Goal: Transaction & Acquisition: Purchase product/service

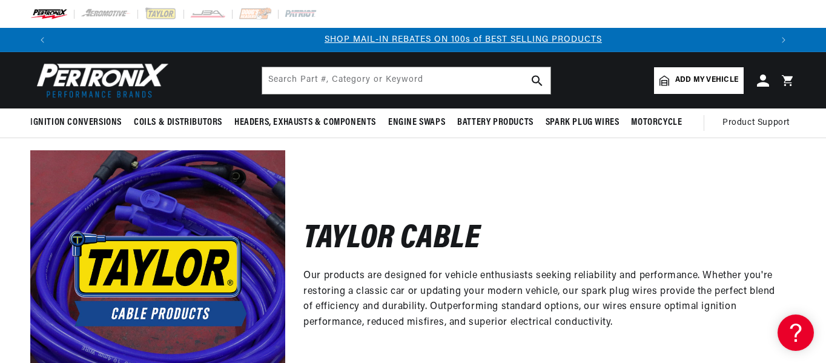
scroll to position [0, 717]
click at [686, 72] on link "Add my vehicle" at bounding box center [699, 80] width 90 height 27
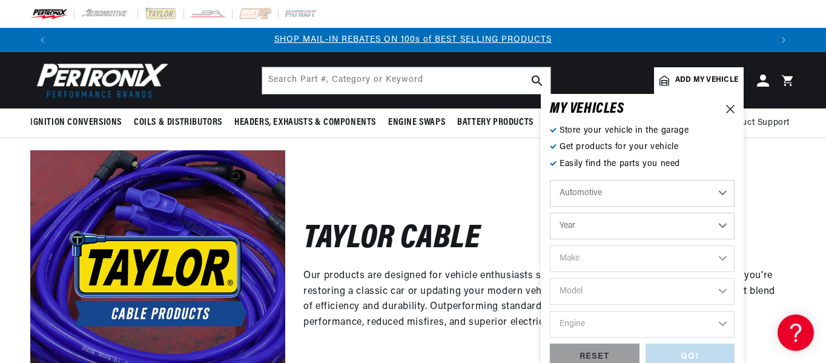
click at [629, 227] on select "Year 2022 2021 2020 2019 2018 2017 2016 2015 2014 2013 2012 2011 2010 2009 2008…" at bounding box center [642, 226] width 185 height 27
select select "2012"
click at [550, 213] on select "Year 2022 2021 2020 2019 2018 2017 2016 2015 2014 2013 2012 2011 2010 2009 2008…" at bounding box center [642, 226] width 185 height 27
select select "2012"
click at [625, 256] on select "Make Cadillac Chevrolet Chrysler Dodge Ford GMC INFINITI Jeep Nissan Ram Toyota" at bounding box center [642, 258] width 185 height 27
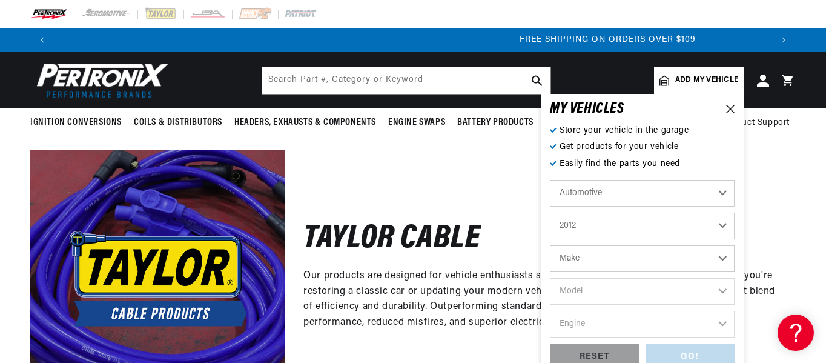
scroll to position [0, 1434]
select select "Chevrolet"
click at [550, 245] on select "Make Cadillac Chevrolet Chrysler Dodge Ford GMC INFINITI Jeep Nissan Ram Toyota" at bounding box center [642, 258] width 185 height 27
select select "Chevrolet"
click at [601, 288] on select "Model Avalanche Camaro Caprice Colorado Corvette Express 1500 Express 2500 Expr…" at bounding box center [642, 291] width 185 height 27
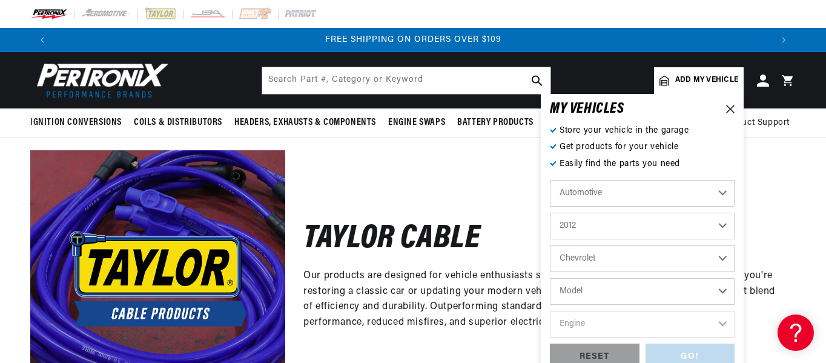
select select "Camaro"
click at [550, 278] on select "Model Avalanche Camaro Caprice Colorado Corvette Express 1500 Express 2500 Expr…" at bounding box center [642, 291] width 185 height 27
select select "Camaro"
click at [620, 331] on select "Engine 6.2L" at bounding box center [642, 324] width 185 height 27
select select "6.2L"
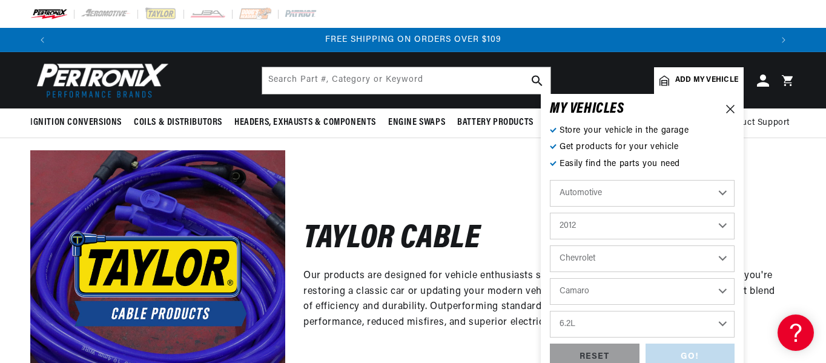
click at [550, 311] on select "Engine 6.2L" at bounding box center [642, 324] width 185 height 27
select select "6.2L"
click at [673, 355] on div "GO!" at bounding box center [691, 356] width 90 height 27
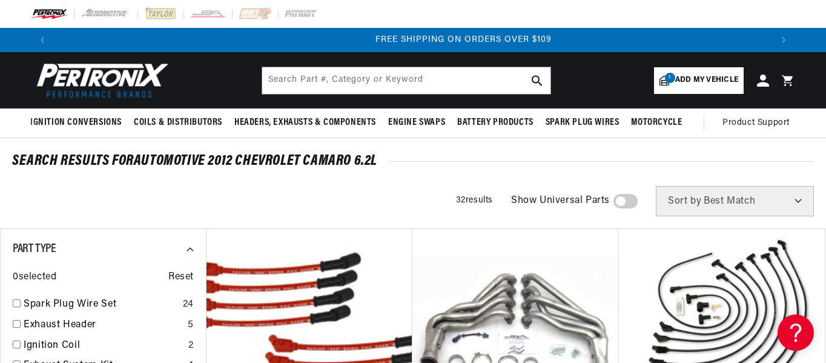
scroll to position [0, 1434]
click at [19, 302] on input "checkbox" at bounding box center [17, 303] width 8 height 8
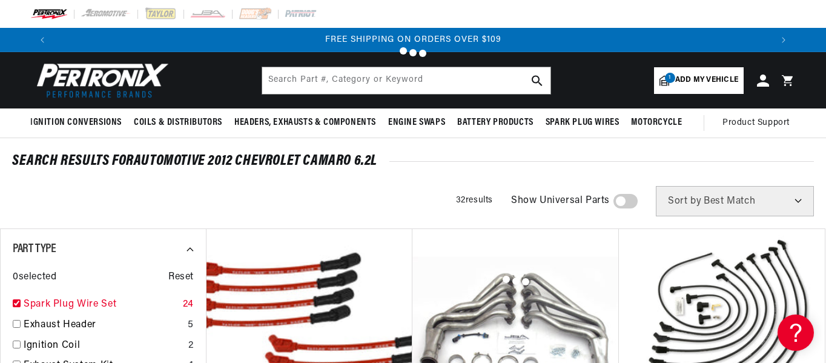
checkbox input "true"
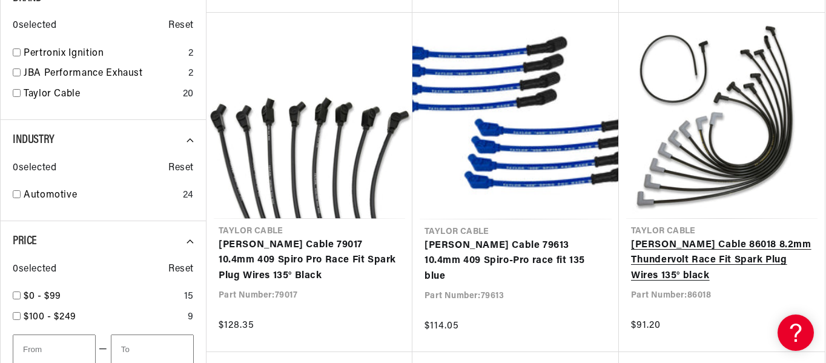
scroll to position [556, 0]
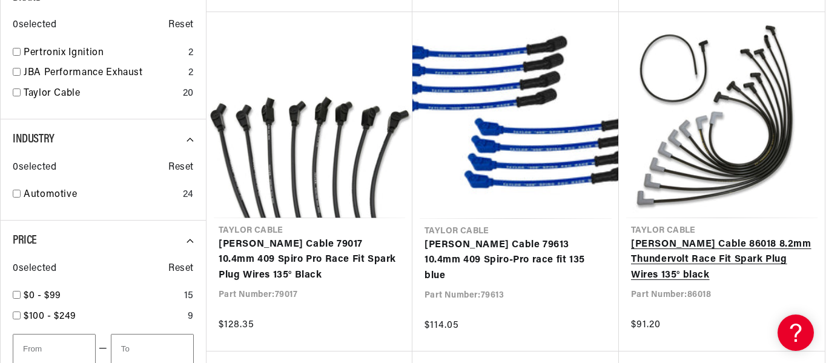
click at [813, 237] on link "Taylor Cable 86018 8.2mm Thundervolt Race Fit Spark Plug Wires 135° black" at bounding box center [722, 260] width 182 height 47
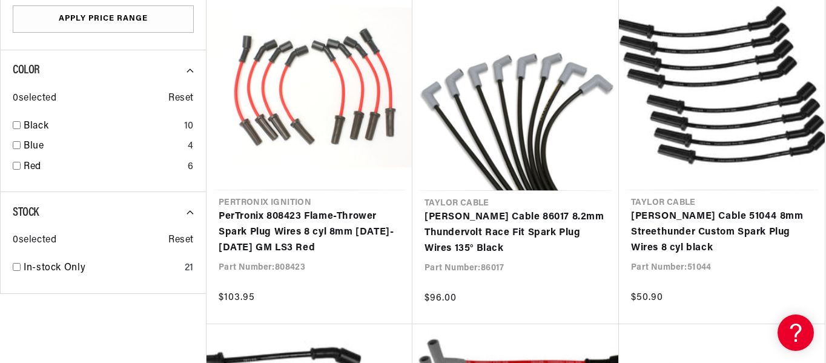
scroll to position [0, 246]
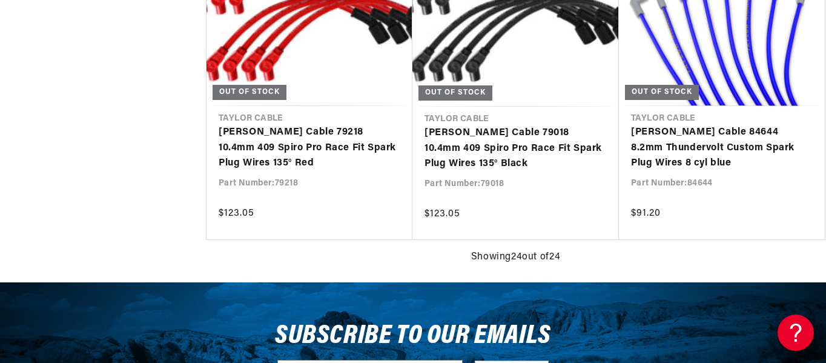
drag, startPoint x: 825, startPoint y: 278, endPoint x: 827, endPoint y: 234, distance: 43.6
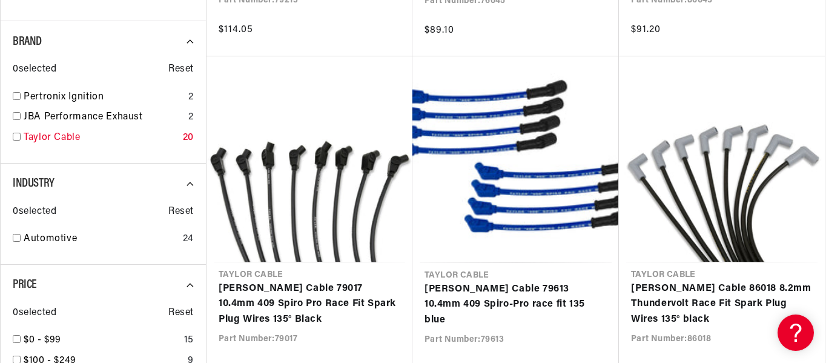
click at [20, 138] on input "checkbox" at bounding box center [17, 137] width 8 height 8
checkbox input "true"
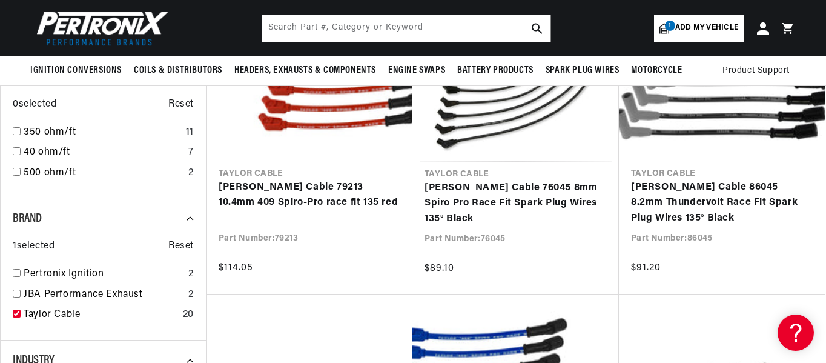
scroll to position [0, 1434]
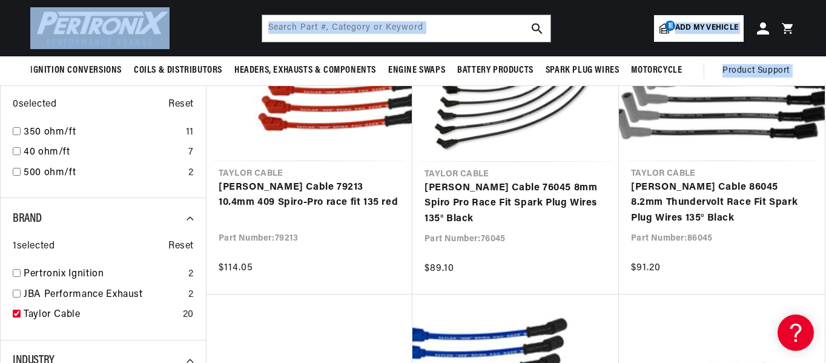
drag, startPoint x: 825, startPoint y: 57, endPoint x: 827, endPoint y: 33, distance: 23.6
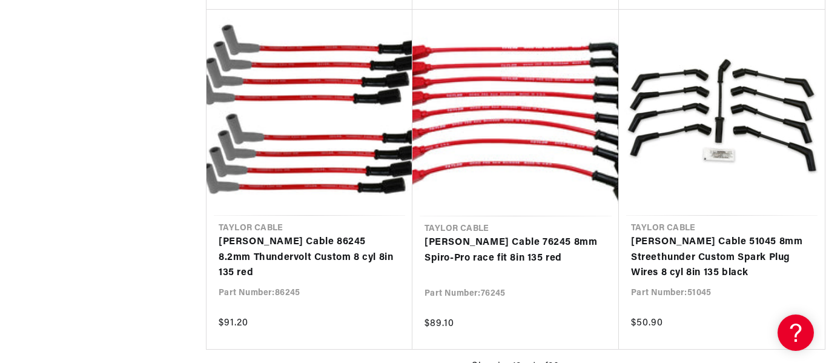
scroll to position [1241, 0]
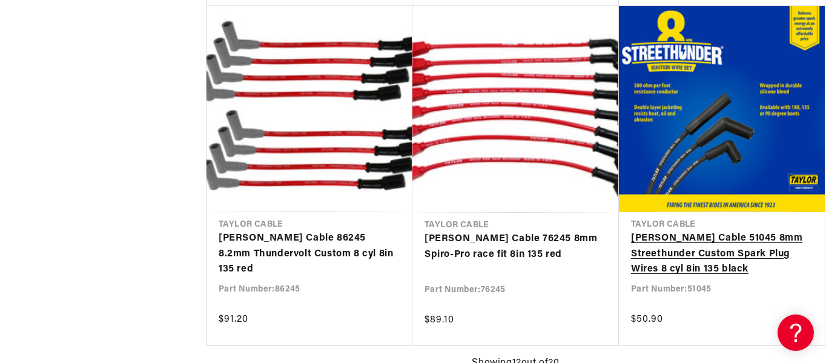
click at [730, 248] on link "Taylor Cable 51045 8mm Streethunder Custom Spark Plug Wires 8 cyl 8in 135 black" at bounding box center [722, 254] width 182 height 47
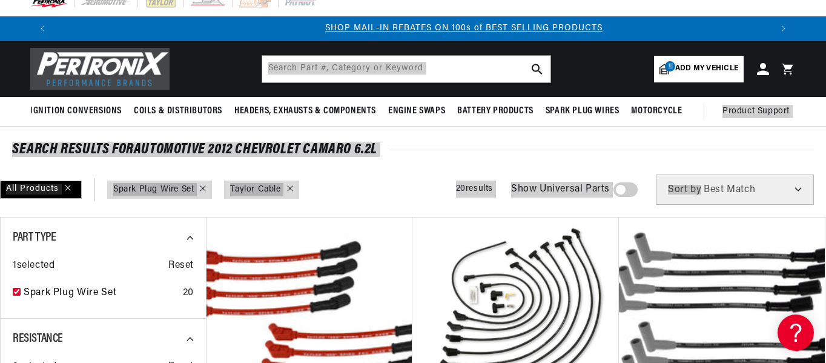
scroll to position [0, 717]
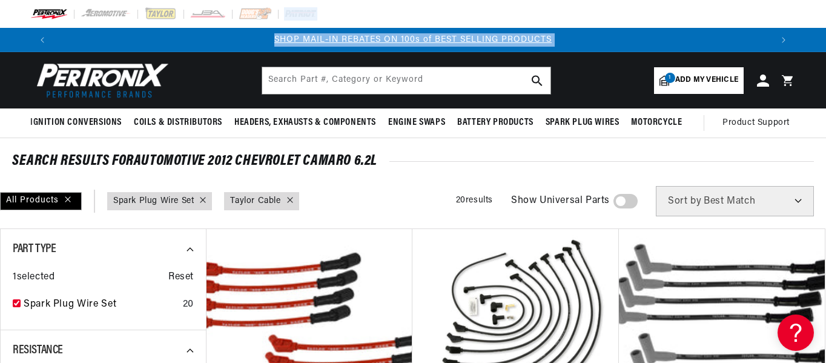
drag, startPoint x: 825, startPoint y: 15, endPoint x: 827, endPoint y: 35, distance: 19.5
click at [826, 35] on html "Skip to content Your cart Your cart is empty Get the right parts the first time…" at bounding box center [413, 181] width 826 height 363
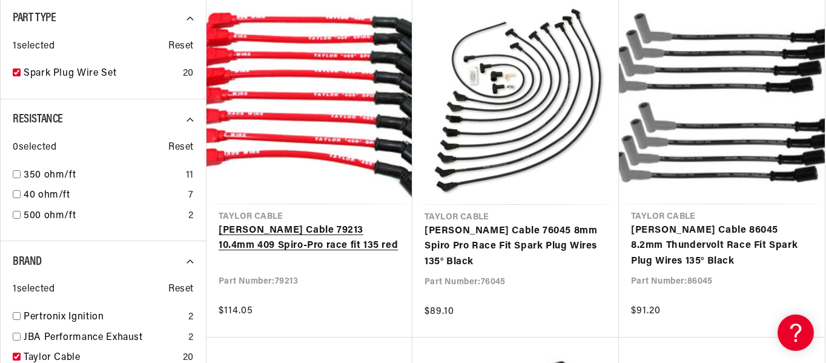
click at [309, 223] on link "Taylor Cable 79213 10.4mm 409 Spiro-Pro race fit 135 red" at bounding box center [310, 238] width 182 height 31
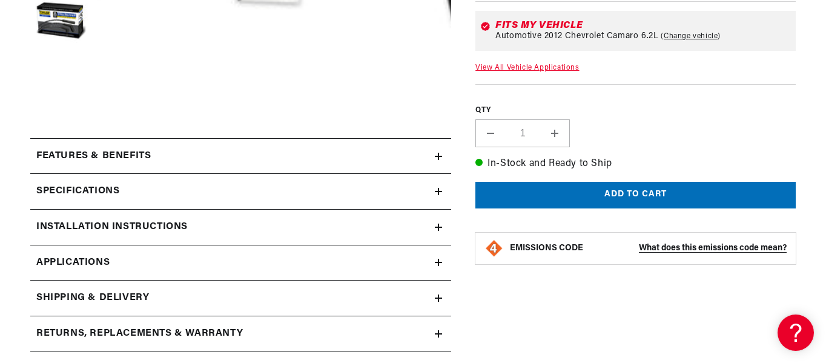
scroll to position [463, 0]
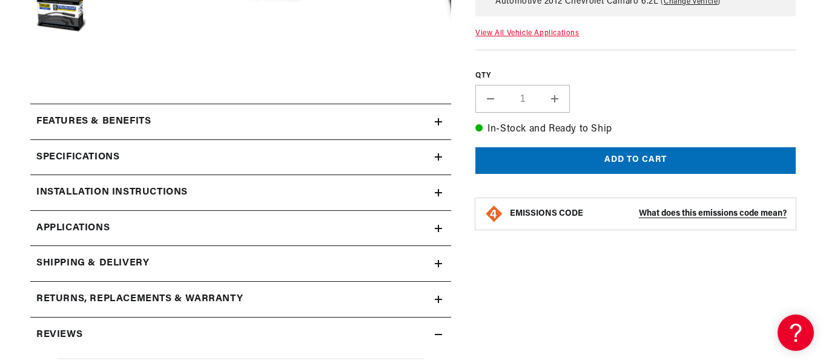
click at [448, 158] on summary "Specifications" at bounding box center [240, 157] width 421 height 35
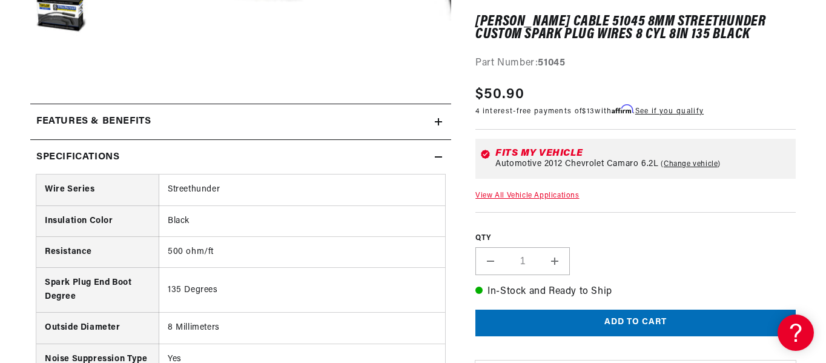
scroll to position [0, 717]
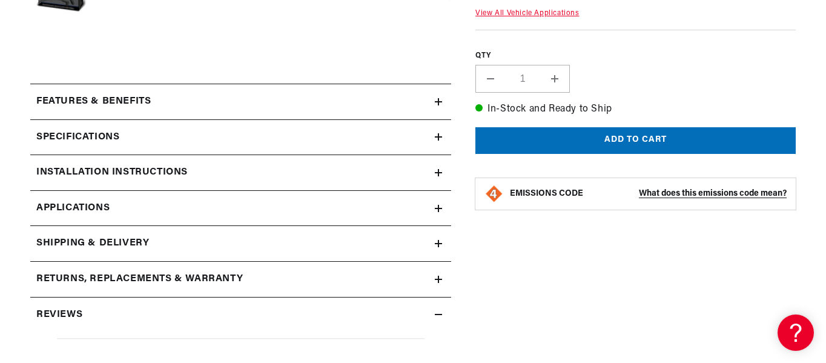
scroll to position [0, 717]
click at [437, 136] on icon at bounding box center [438, 136] width 7 height 7
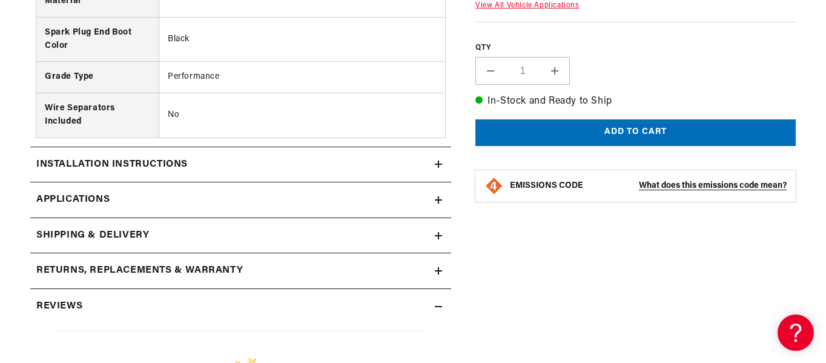
scroll to position [1033, 0]
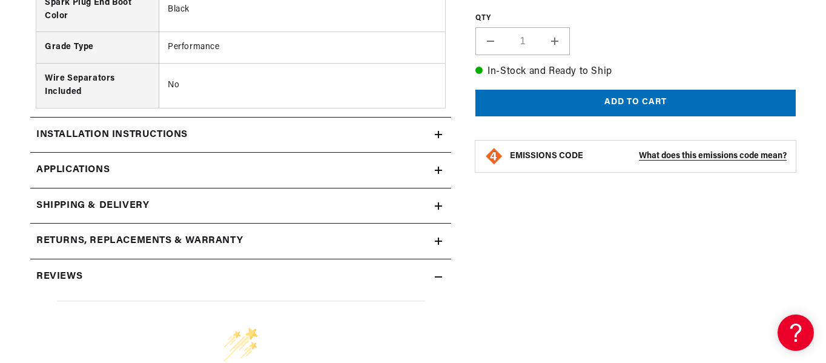
click at [438, 139] on summary "Installation instructions" at bounding box center [240, 134] width 421 height 35
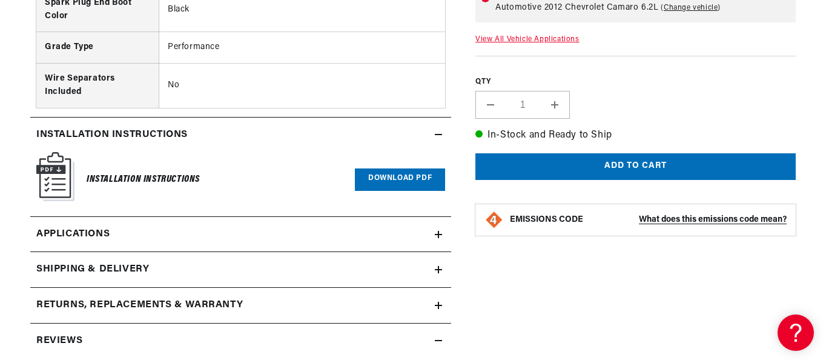
scroll to position [0, 717]
click at [436, 237] on icon at bounding box center [438, 234] width 7 height 7
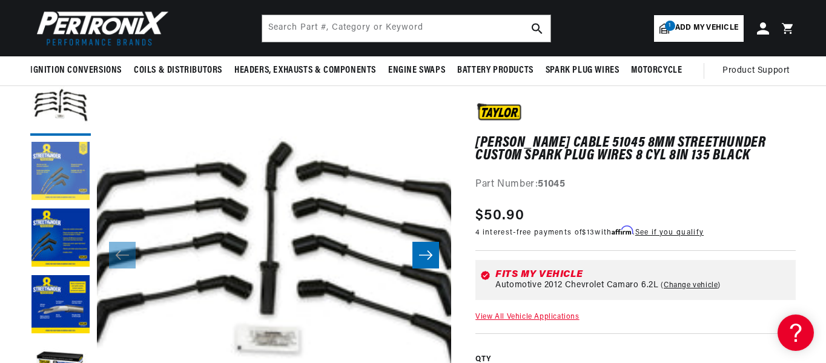
click at [51, 191] on button "Load image 2 in gallery view" at bounding box center [60, 172] width 61 height 61
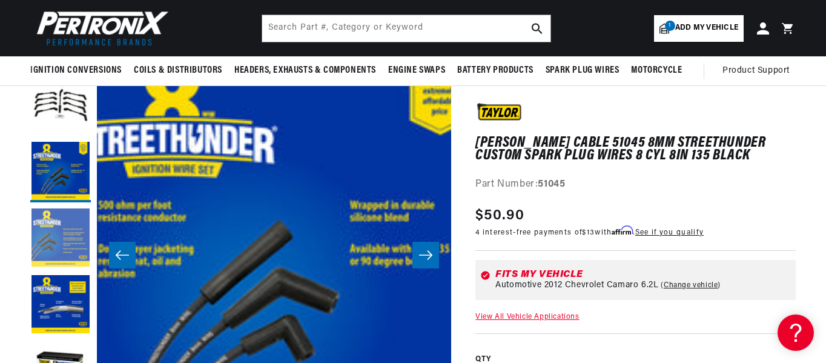
click at [57, 229] on button "Load image 3 in gallery view" at bounding box center [60, 238] width 61 height 61
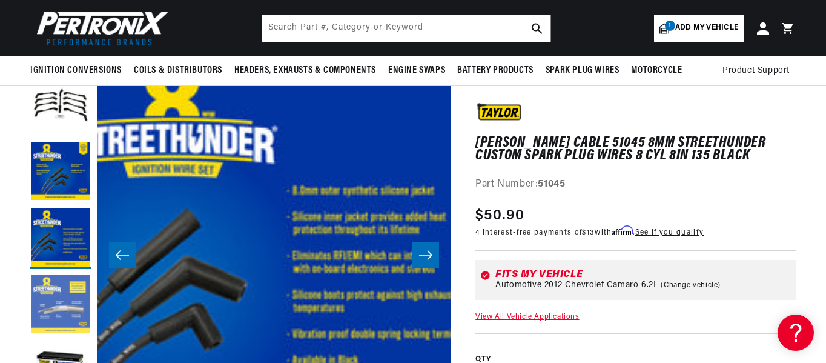
click at [53, 291] on button "Load image 4 in gallery view" at bounding box center [60, 305] width 61 height 61
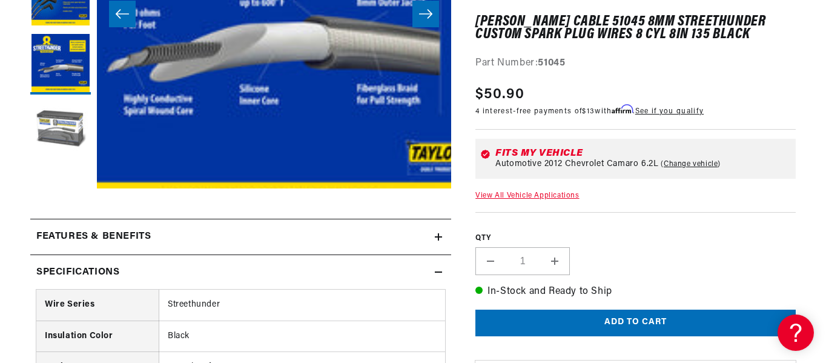
click at [61, 125] on button "Load image 5 in gallery view" at bounding box center [60, 131] width 61 height 61
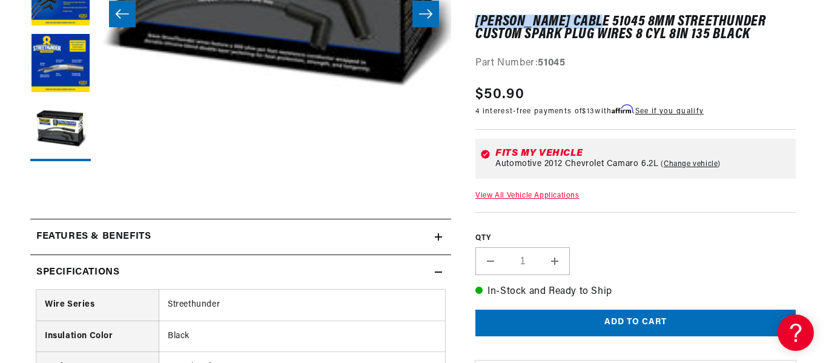
drag, startPoint x: 590, startPoint y: 18, endPoint x: 478, endPoint y: 12, distance: 112.2
click at [478, 12] on div "Taylor Cable 51045 8mm Streethunder Custom Spark Plug Wires 8 cyl 8in 135 black…" at bounding box center [635, 27] width 320 height 90
copy h1 "Taylor Cable 51045"
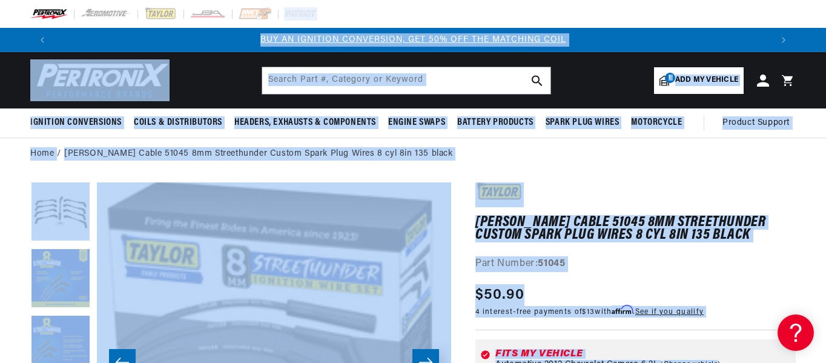
drag, startPoint x: 825, startPoint y: 15, endPoint x: 827, endPoint y: -4, distance: 18.3
click at [825, 0] on html "Skip to content Your cart Your cart is empty Get the right parts the first time…" at bounding box center [413, 181] width 826 height 363
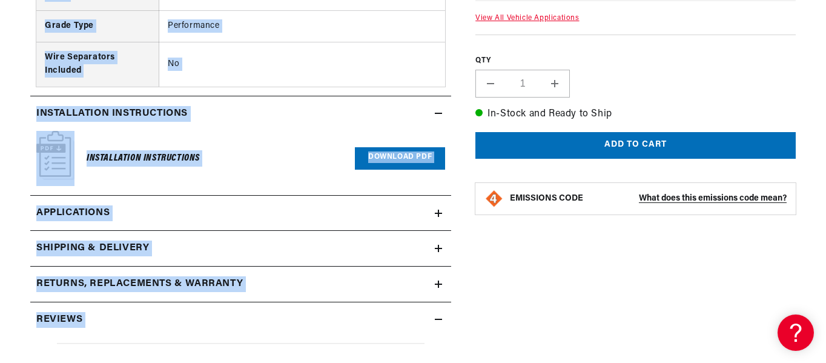
scroll to position [0, 1434]
click at [440, 214] on icon at bounding box center [438, 213] width 7 height 7
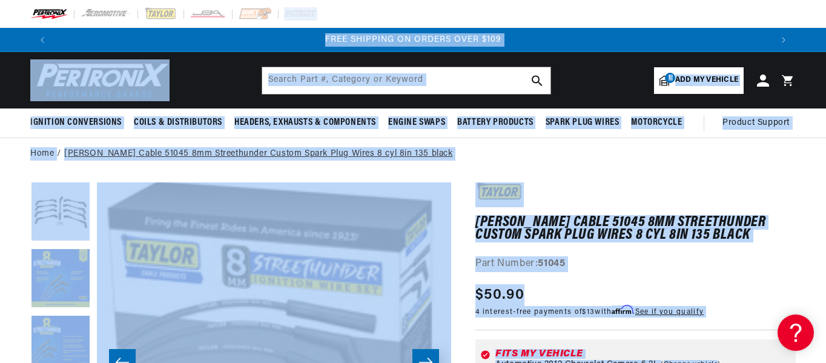
click at [137, 153] on link "[PERSON_NAME] Cable 51045 8mm Streethunder Custom Spark Plug Wires 8 cyl 8in 13…" at bounding box center [258, 153] width 389 height 13
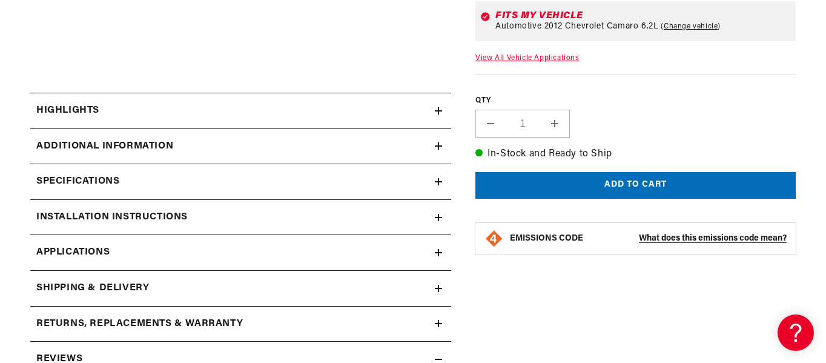
scroll to position [0, 717]
click at [443, 181] on summary "Specifications" at bounding box center [240, 181] width 421 height 35
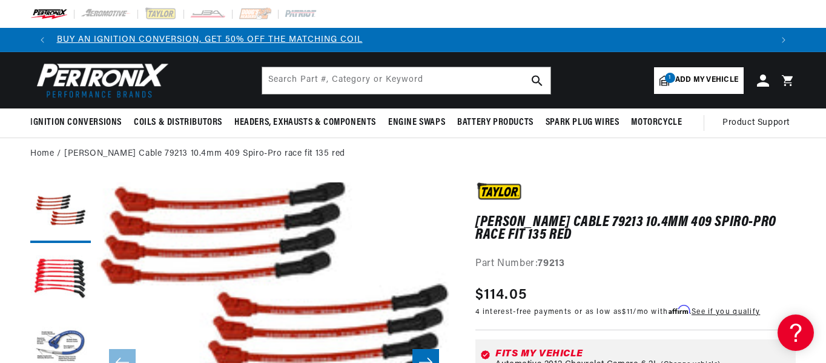
scroll to position [0, 0]
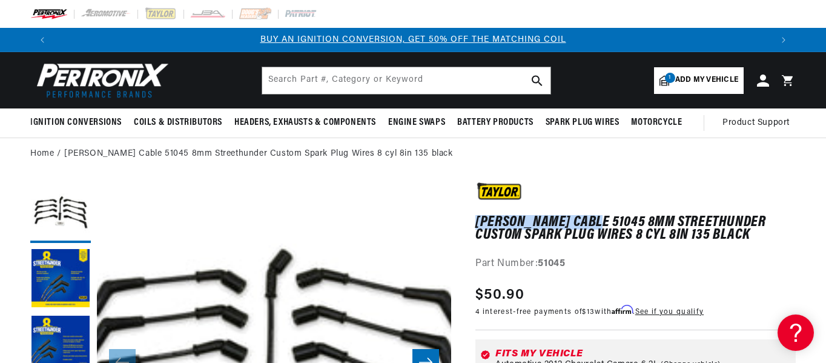
drag, startPoint x: 591, startPoint y: 218, endPoint x: 477, endPoint y: 220, distance: 113.9
click at [477, 220] on h1 "[PERSON_NAME] Cable 51045 8mm Streethunder Custom Spark Plug Wires 8 cyl 8in 13…" at bounding box center [635, 228] width 320 height 25
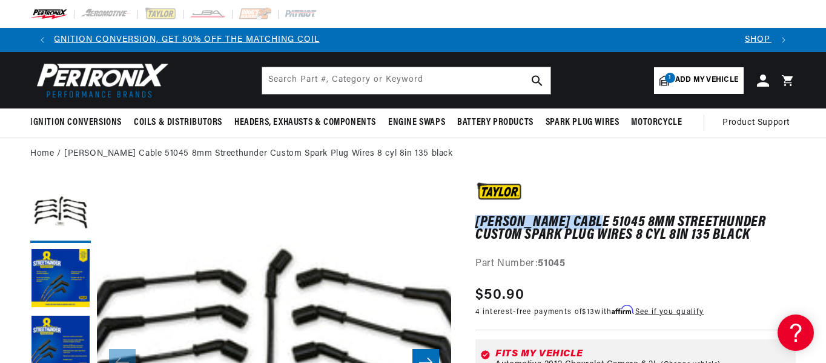
copy h1 "[PERSON_NAME] Cable 51045"
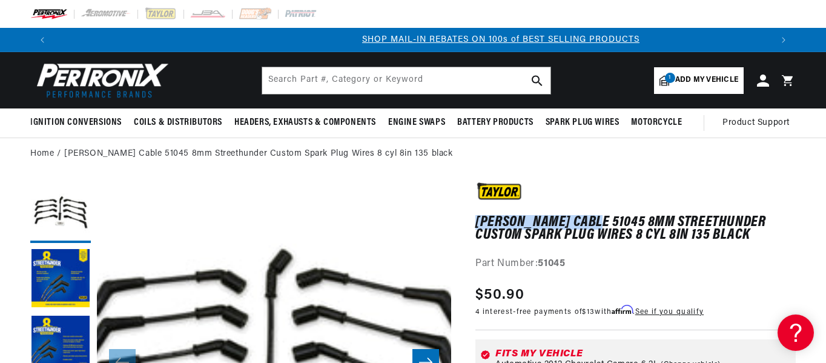
scroll to position [0, 717]
